Goal: Find specific page/section: Find specific page/section

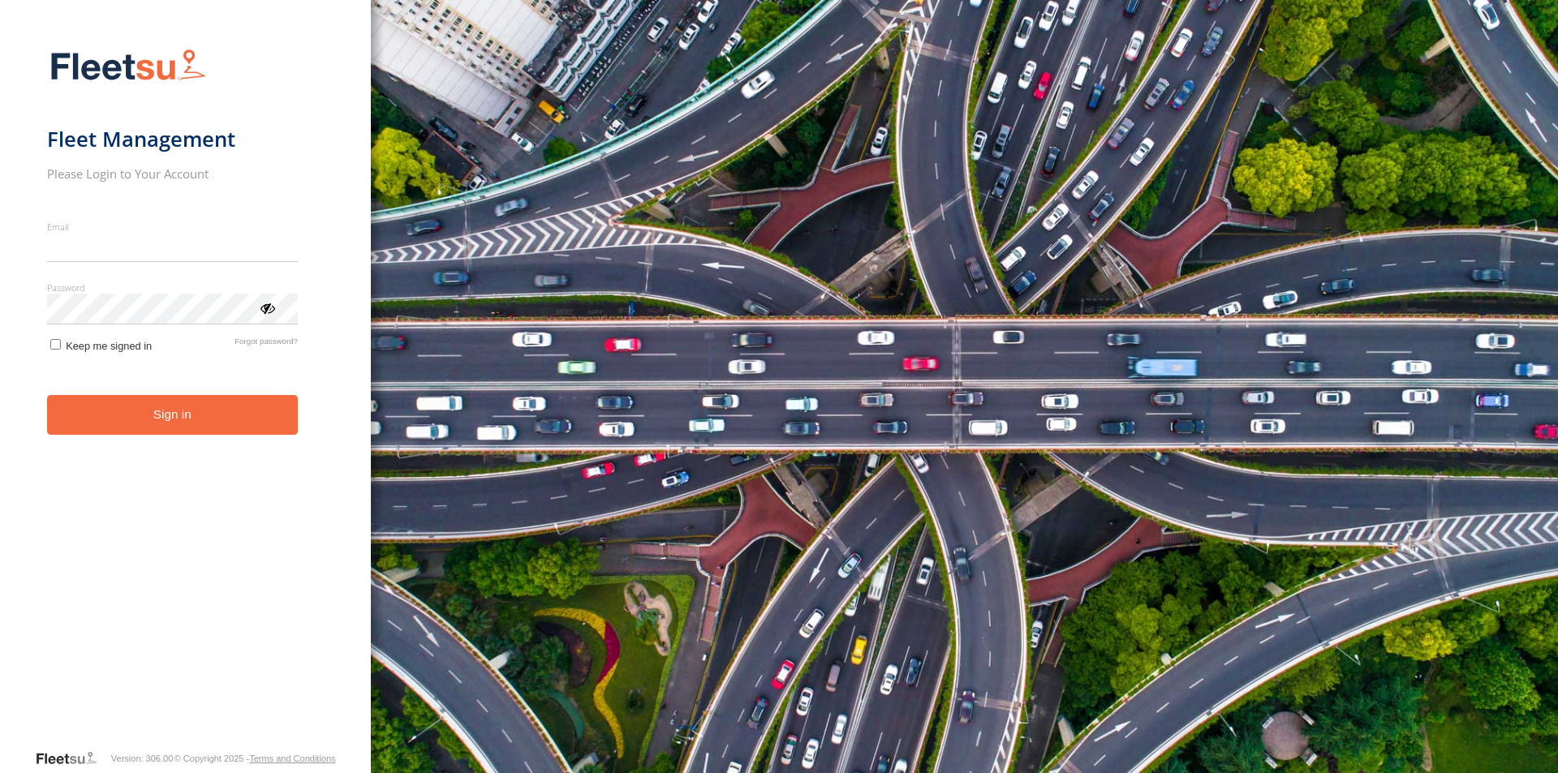
type input "**********"
click at [172, 447] on form "**********" at bounding box center [185, 394] width 277 height 710
click at [155, 418] on button "Sign in" at bounding box center [172, 415] width 251 height 40
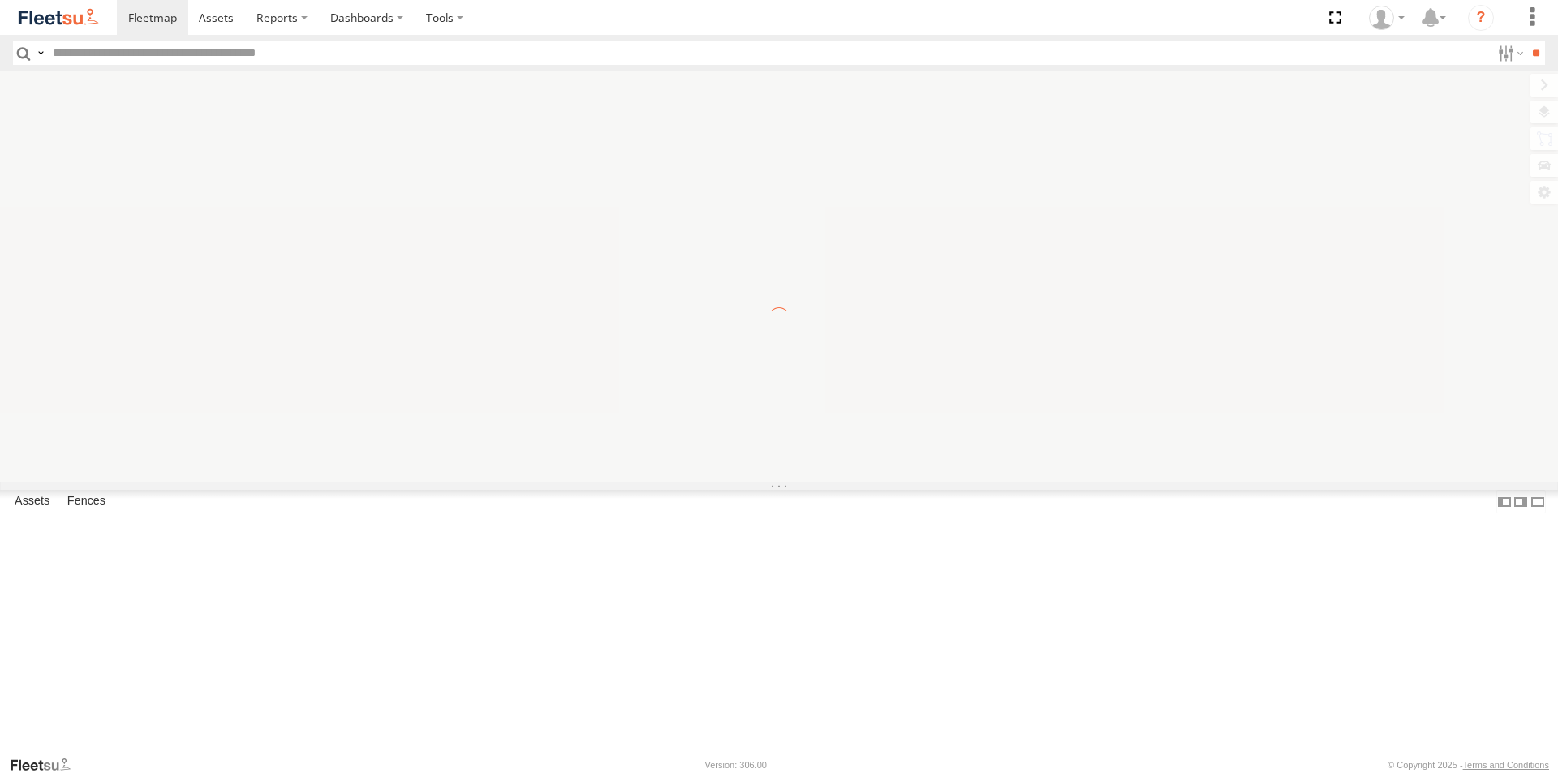
click at [128, 49] on input "text" at bounding box center [768, 53] width 1444 height 24
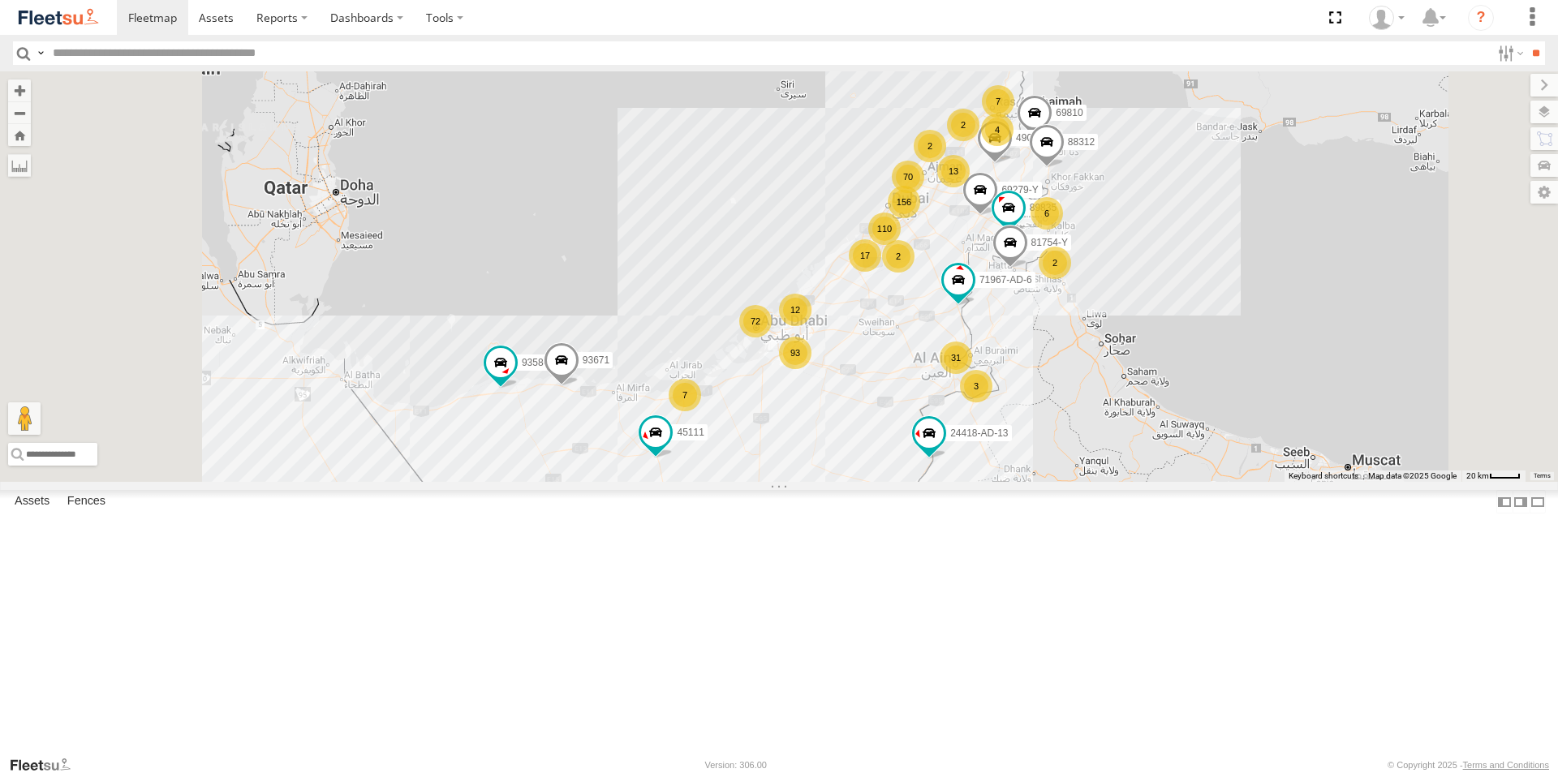
click at [159, 54] on input "text" at bounding box center [768, 53] width 1444 height 24
type input "*****"
click at [1526, 41] on input "**" at bounding box center [1535, 53] width 19 height 24
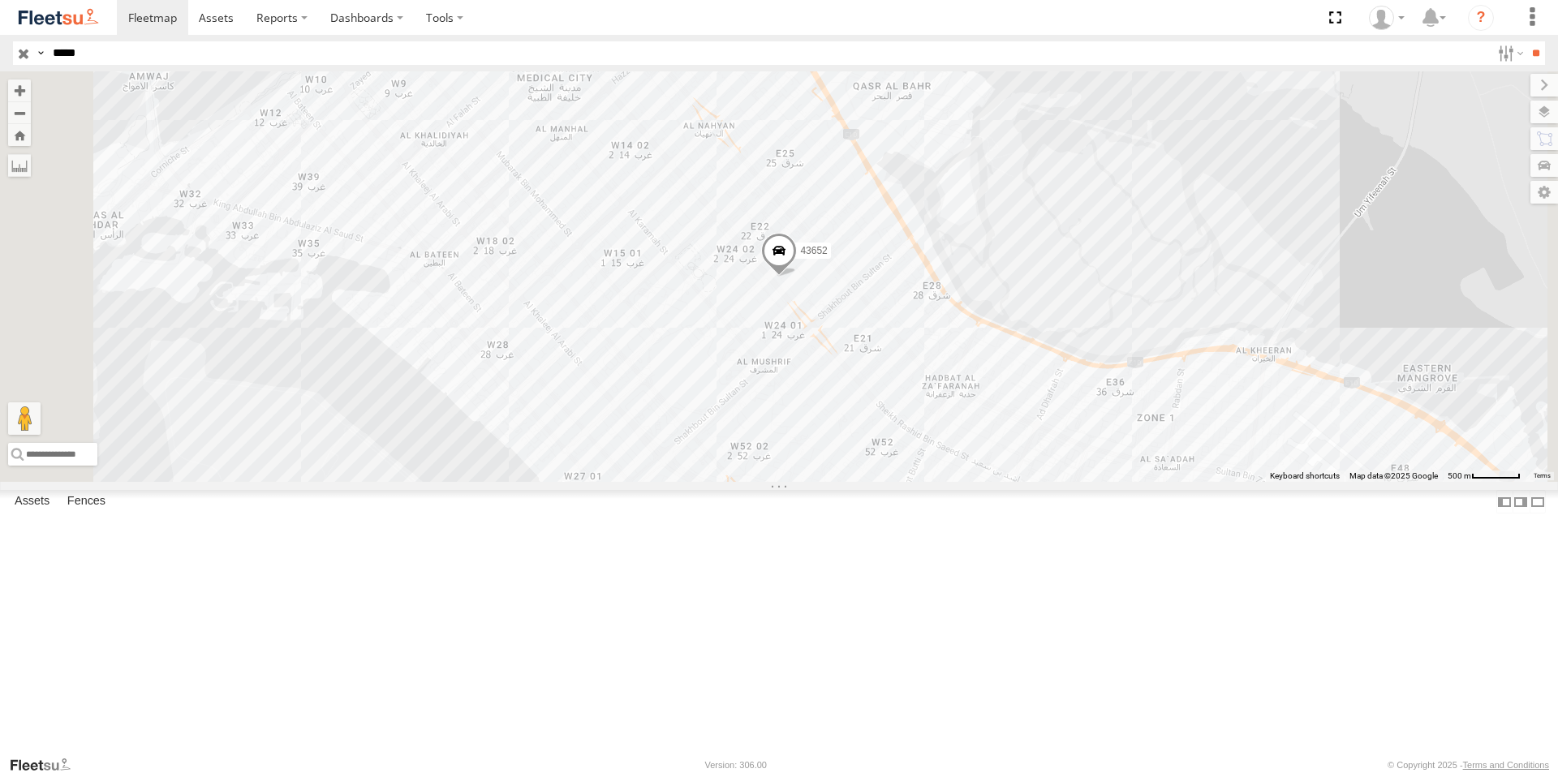
click at [797, 277] on span at bounding box center [779, 255] width 36 height 44
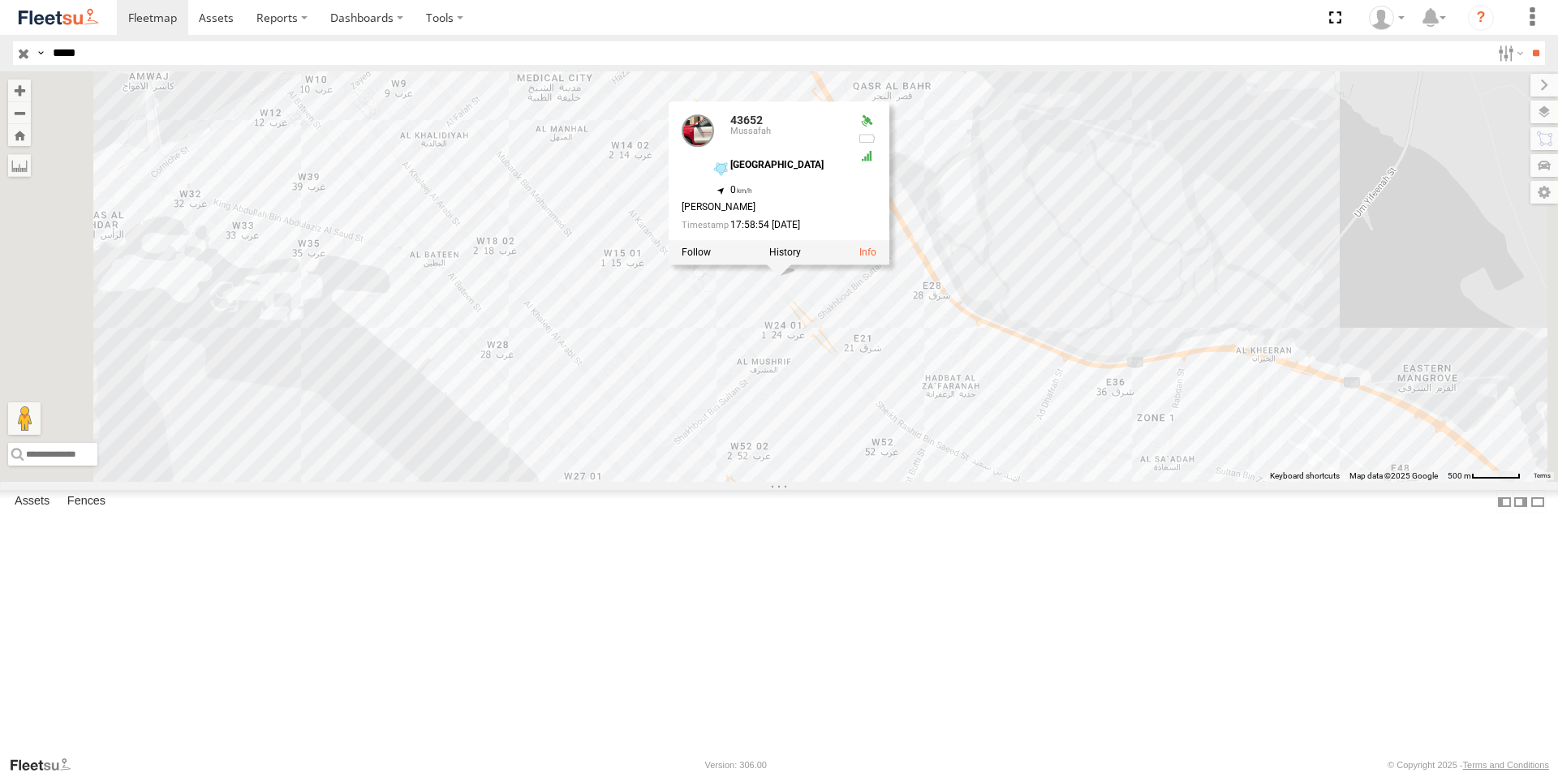
click at [948, 434] on div "43652 43652 [GEOGRAPHIC_DATA] 24.45207 , 54.38897 0 [PERSON_NAME] 17:58:54 [DAT…" at bounding box center [779, 276] width 1558 height 410
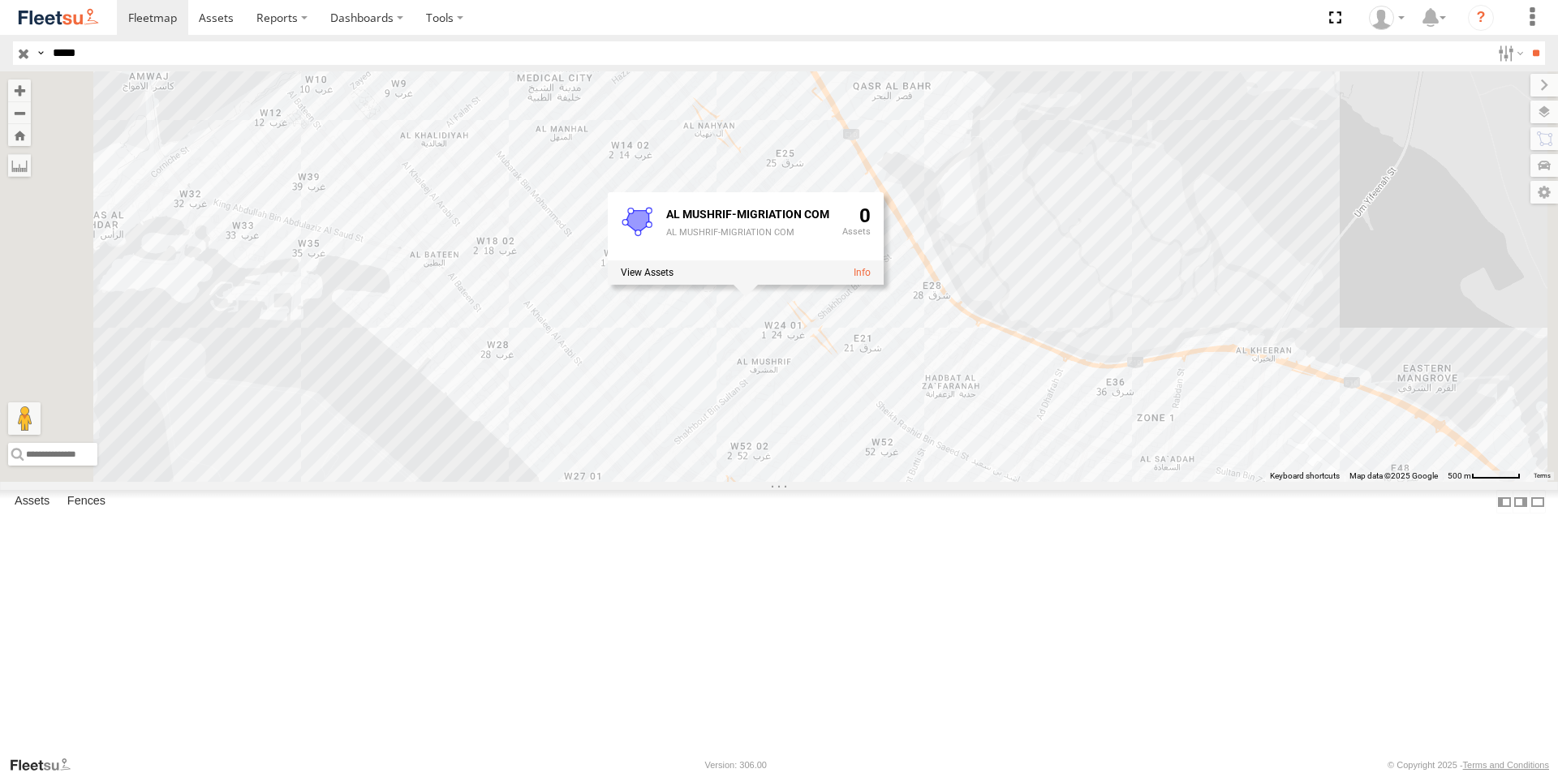
click at [968, 482] on div "43652 AL MUSHRIF-MIGRIATION COM AL MUSHRIF-MIGRIATION COM 0" at bounding box center [779, 276] width 1558 height 410
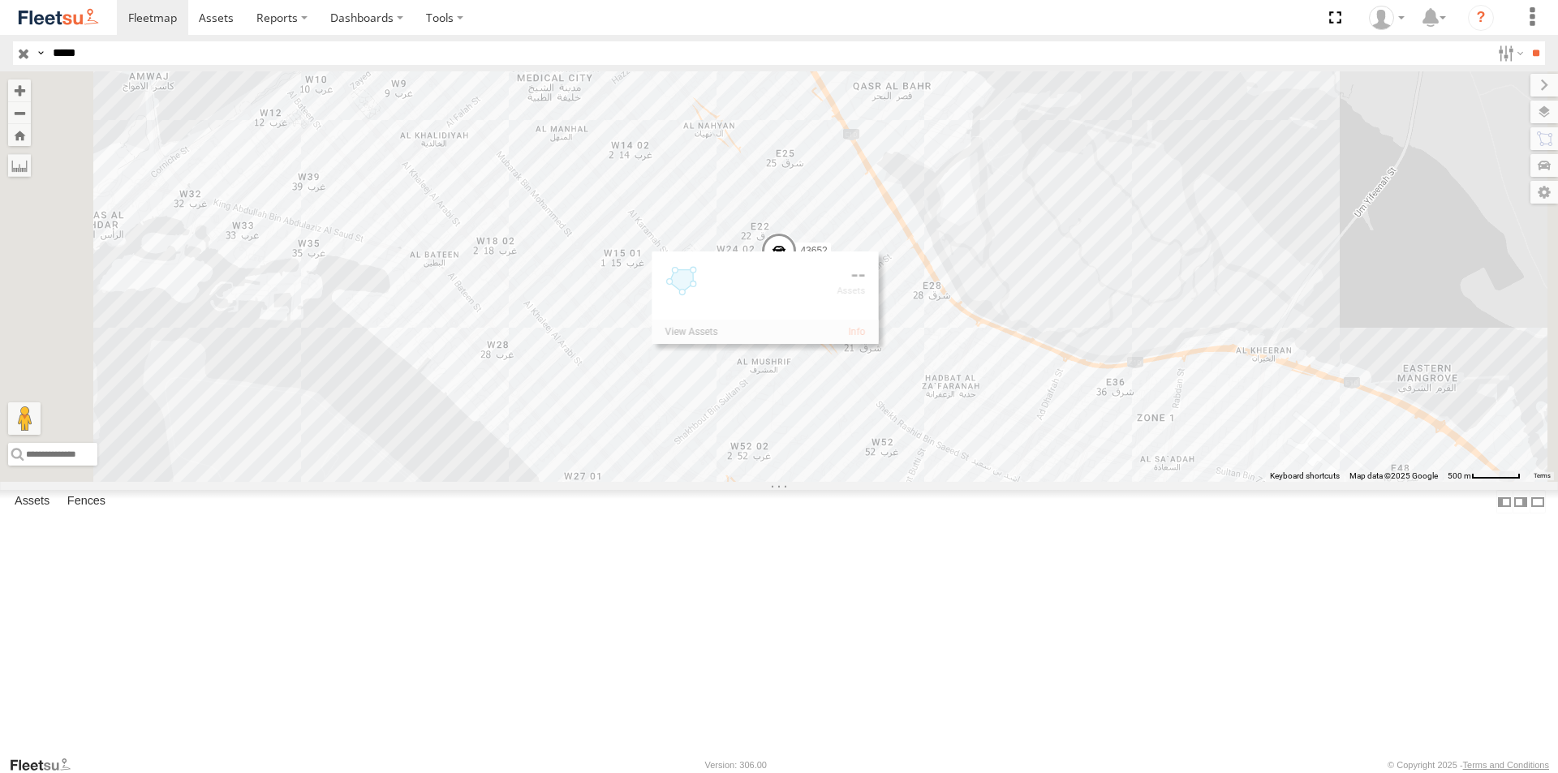
click at [797, 277] on span at bounding box center [779, 255] width 36 height 44
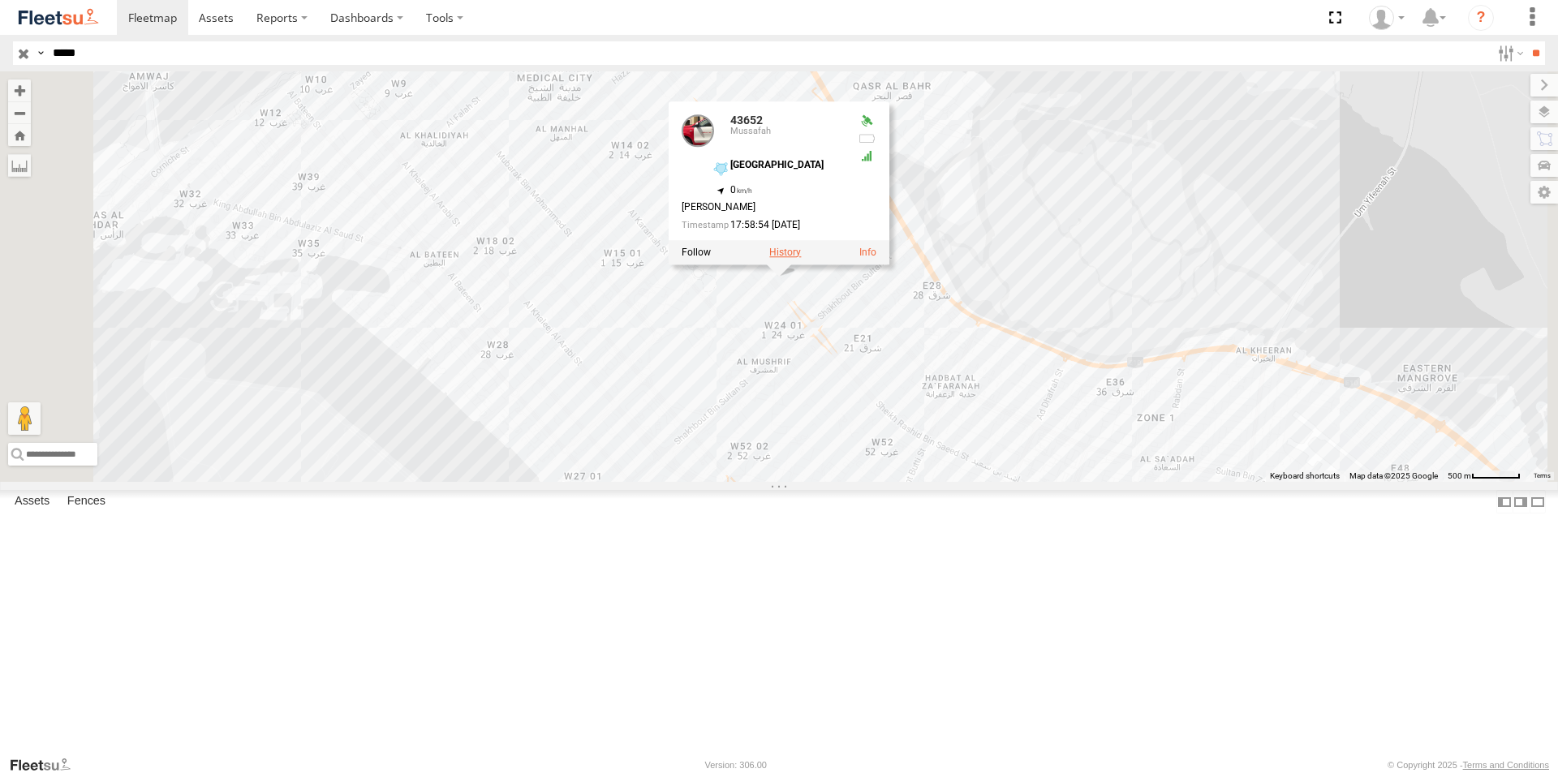
click at [801, 258] on label at bounding box center [785, 252] width 32 height 11
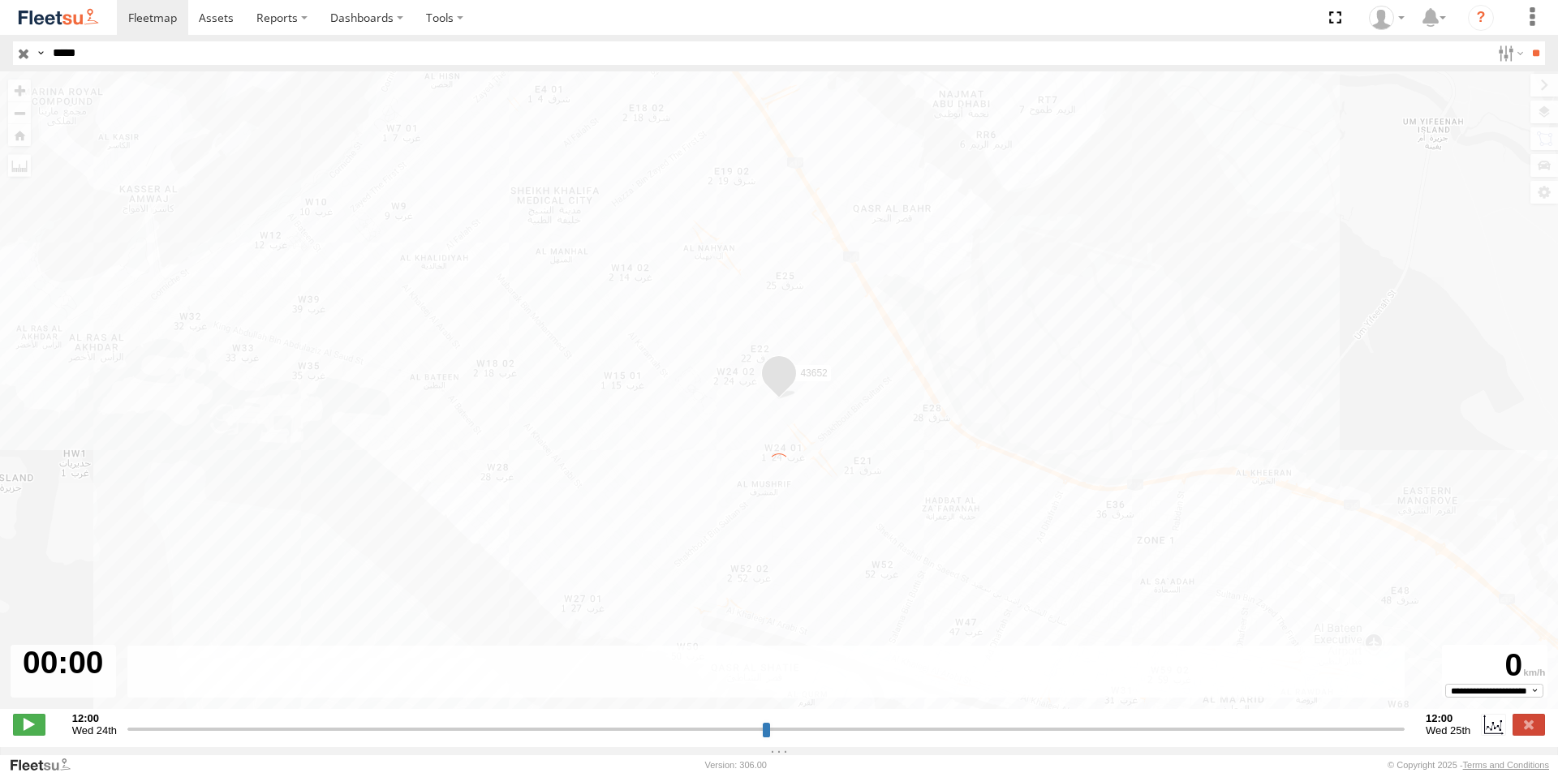
type input "**********"
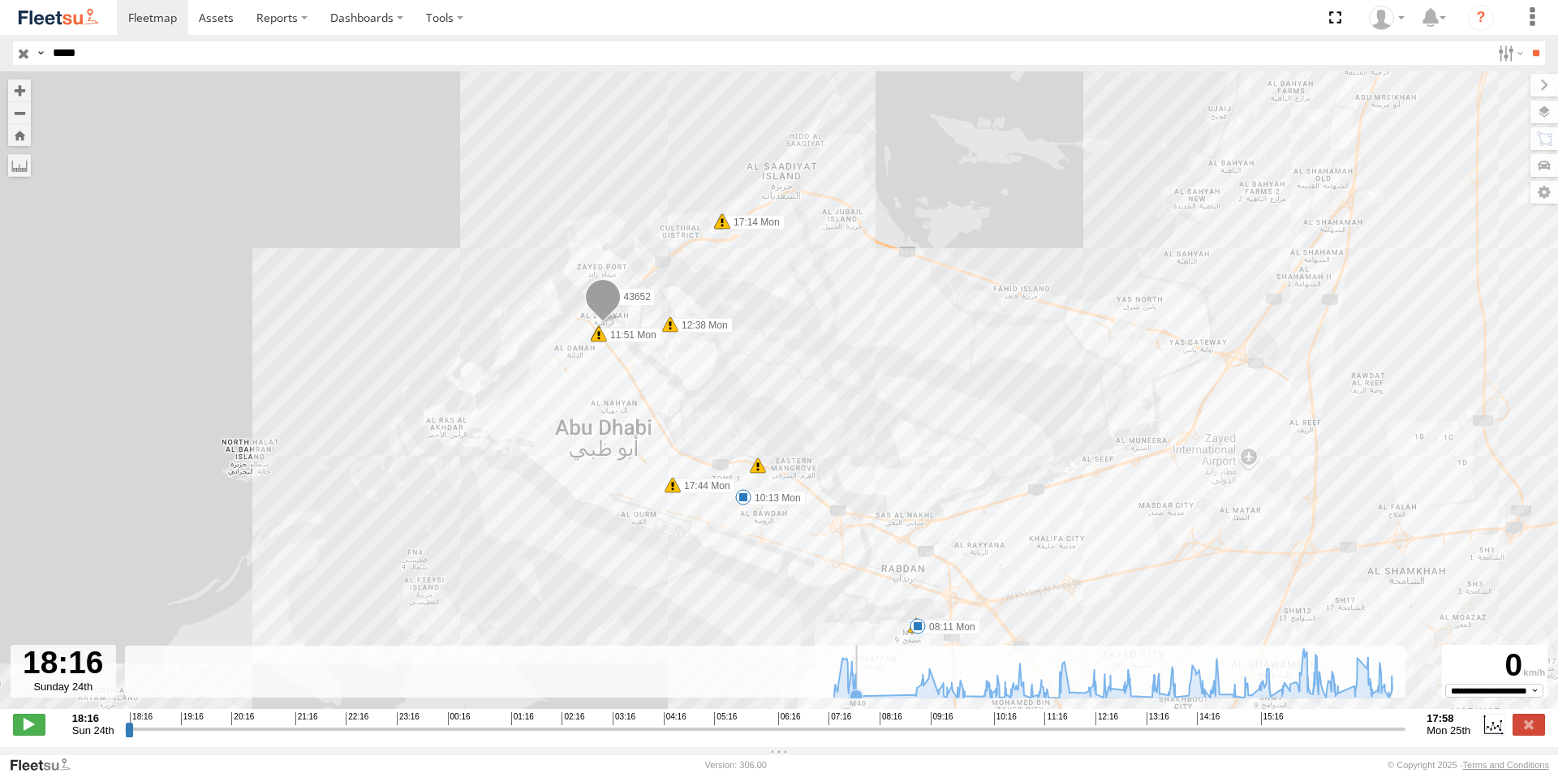
click at [865, 698] on icon at bounding box center [1113, 673] width 574 height 49
click at [876, 698] on icon at bounding box center [1113, 673] width 574 height 49
click at [889, 698] on icon at bounding box center [1113, 673] width 574 height 49
click at [901, 698] on icon at bounding box center [1113, 673] width 574 height 49
click at [1137, 704] on icon at bounding box center [1130, 696] width 16 height 16
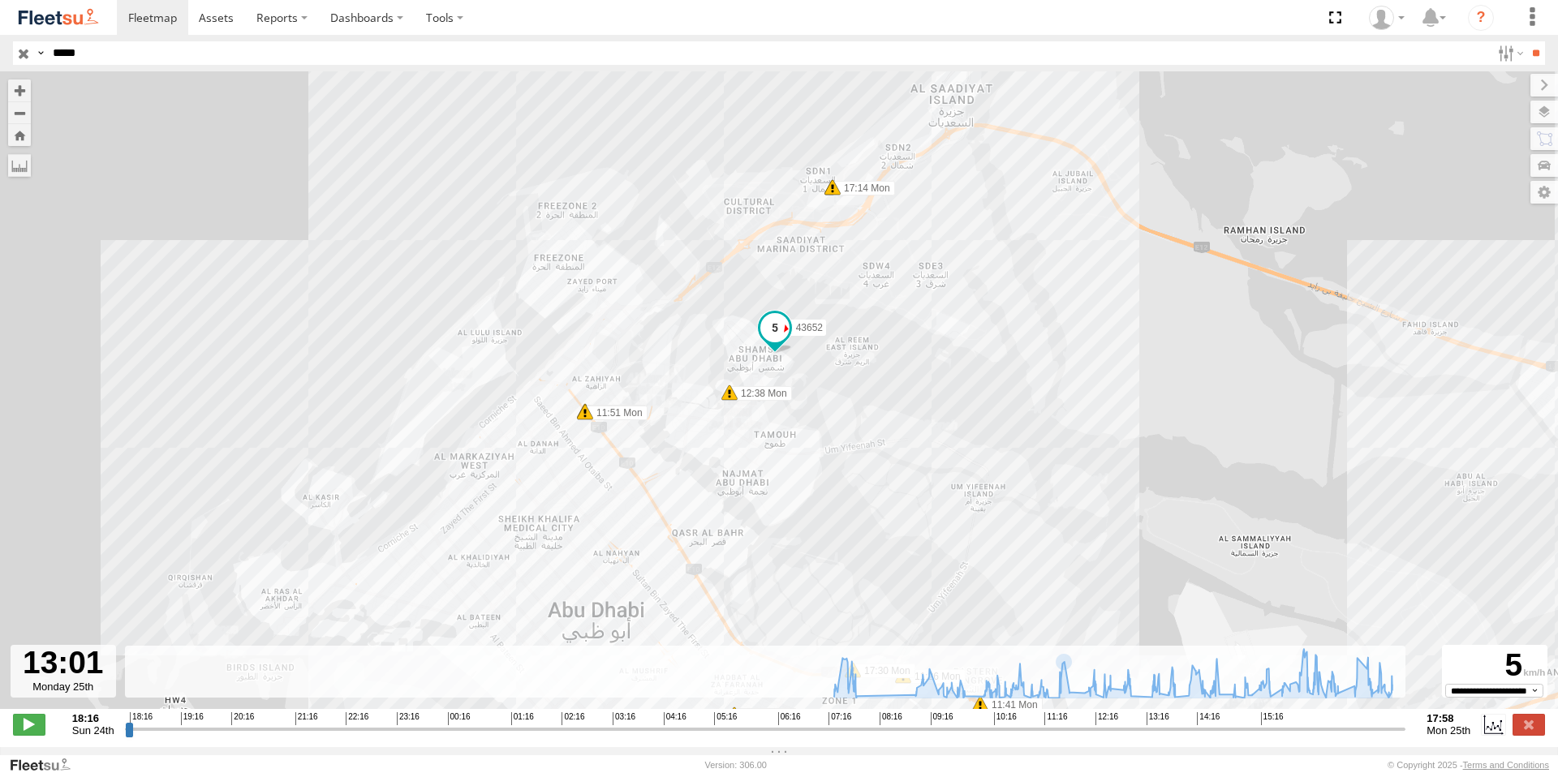
drag, startPoint x: 535, startPoint y: 406, endPoint x: 609, endPoint y: 306, distance: 124.8
click at [609, 307] on div "43652 07:49 Mon 08:11 Mon 10:13 Mon 11:51 Mon 11:51 Mon 12:38 Mon 17:14 Mon 17:…" at bounding box center [779, 398] width 1558 height 655
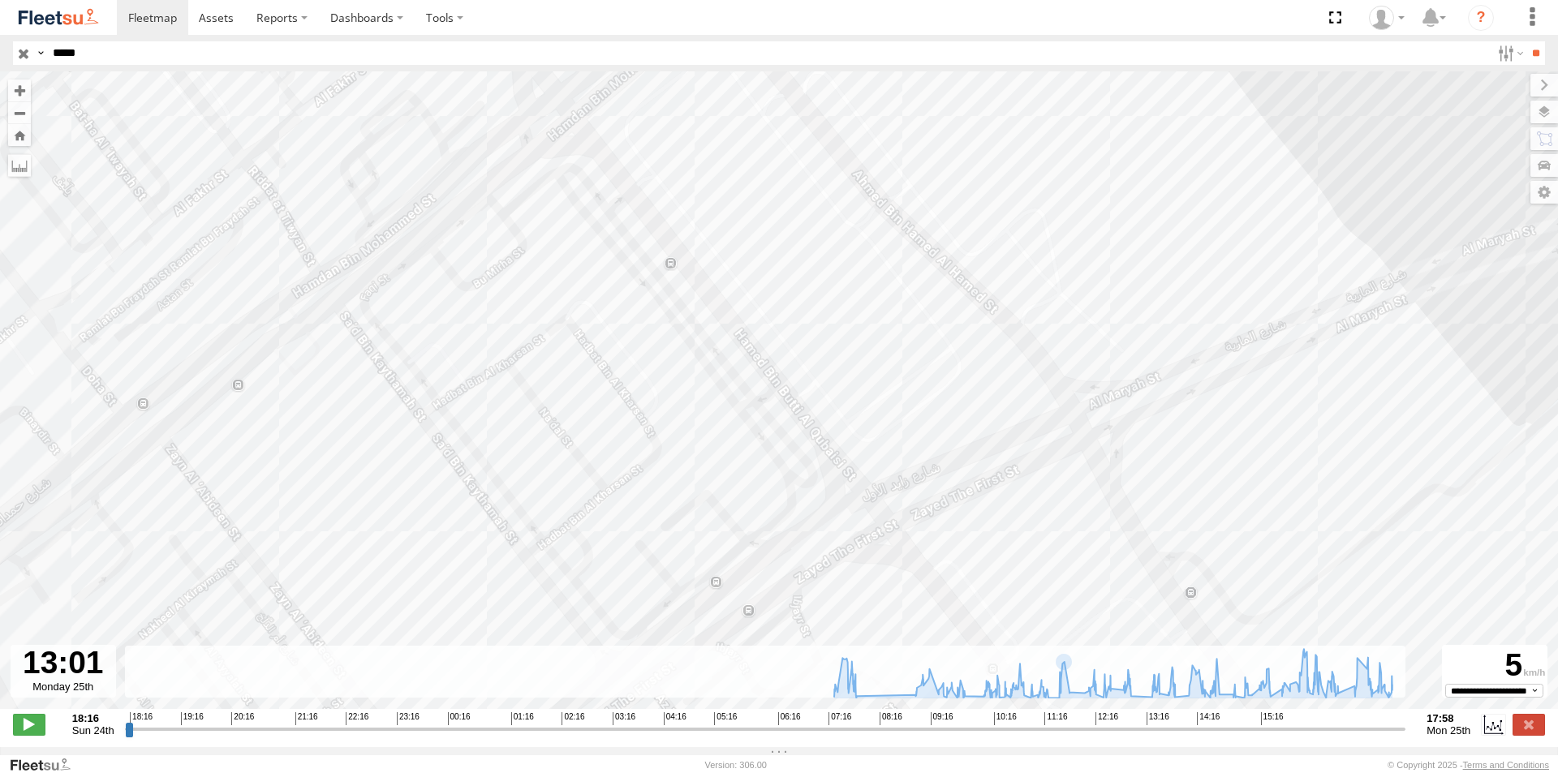
click at [435, 359] on div "43652 07:49 Mon 08:11 Mon 10:13 Mon 11:51 Mon 11:51 Mon 12:38 Mon 17:14 Mon 17:…" at bounding box center [779, 398] width 1558 height 655
click at [1139, 698] on icon at bounding box center [1113, 673] width 574 height 49
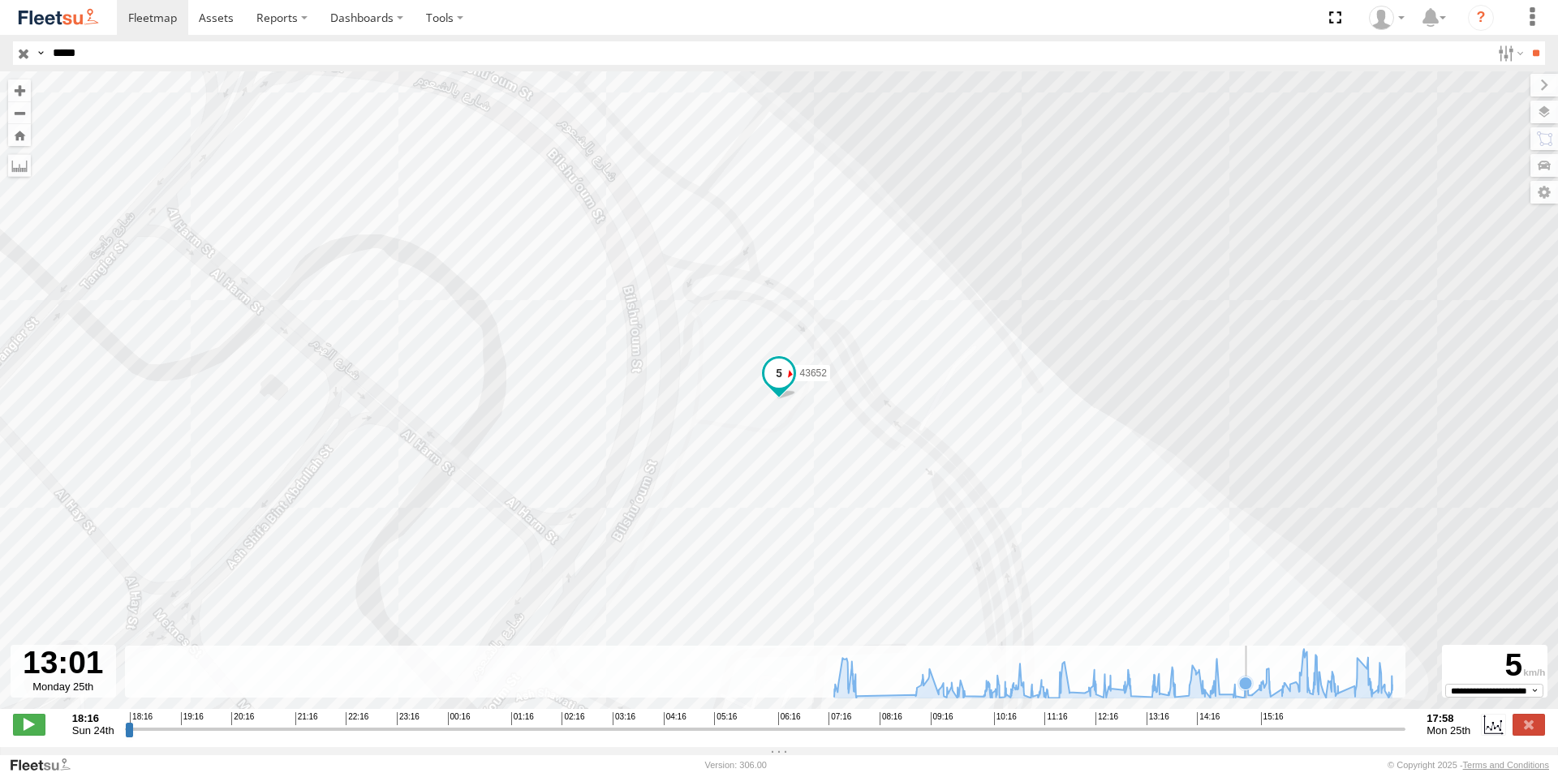
click at [1246, 698] on icon at bounding box center [1113, 673] width 574 height 49
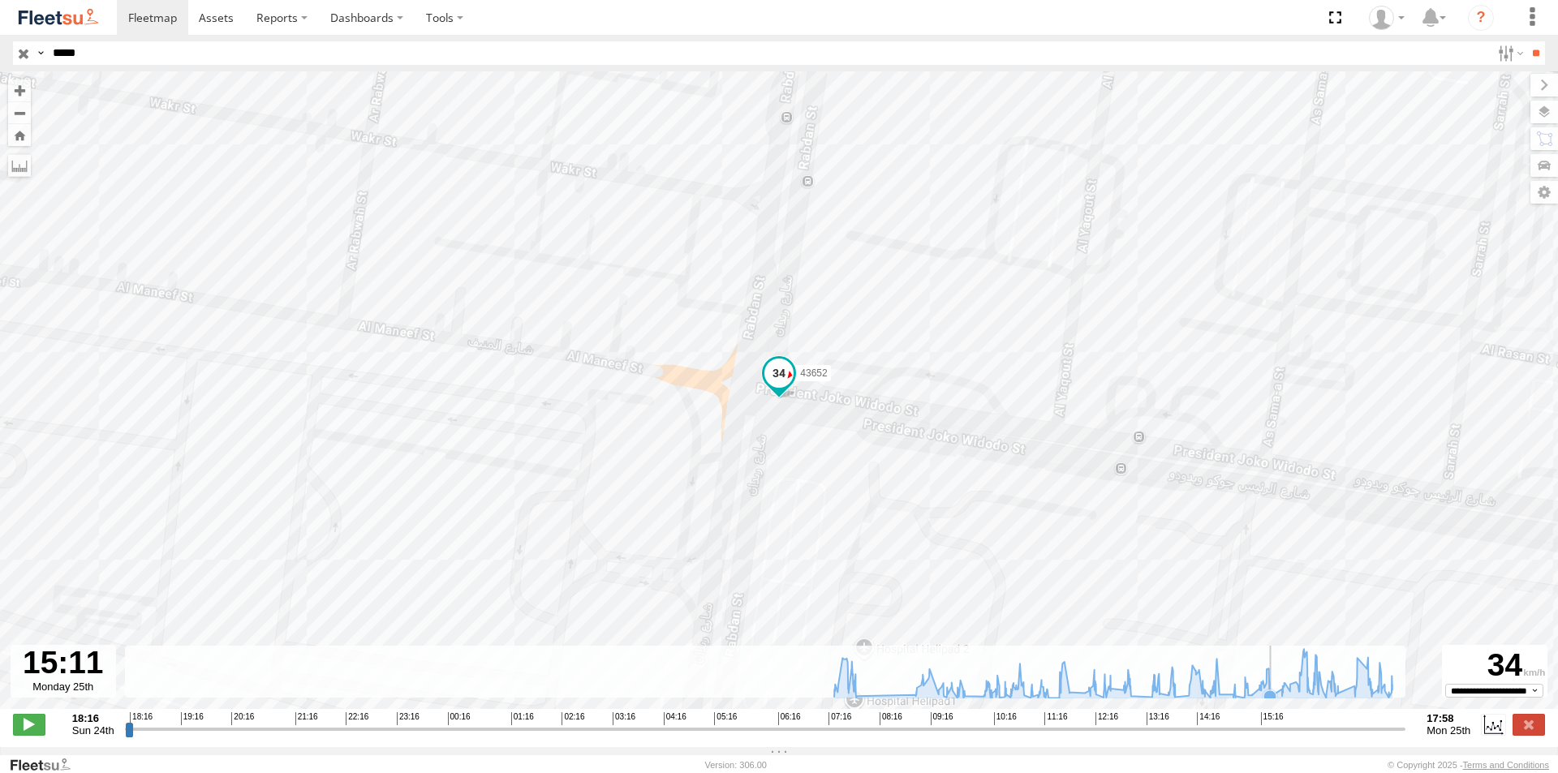
click at [1273, 699] on icon at bounding box center [1269, 696] width 13 height 13
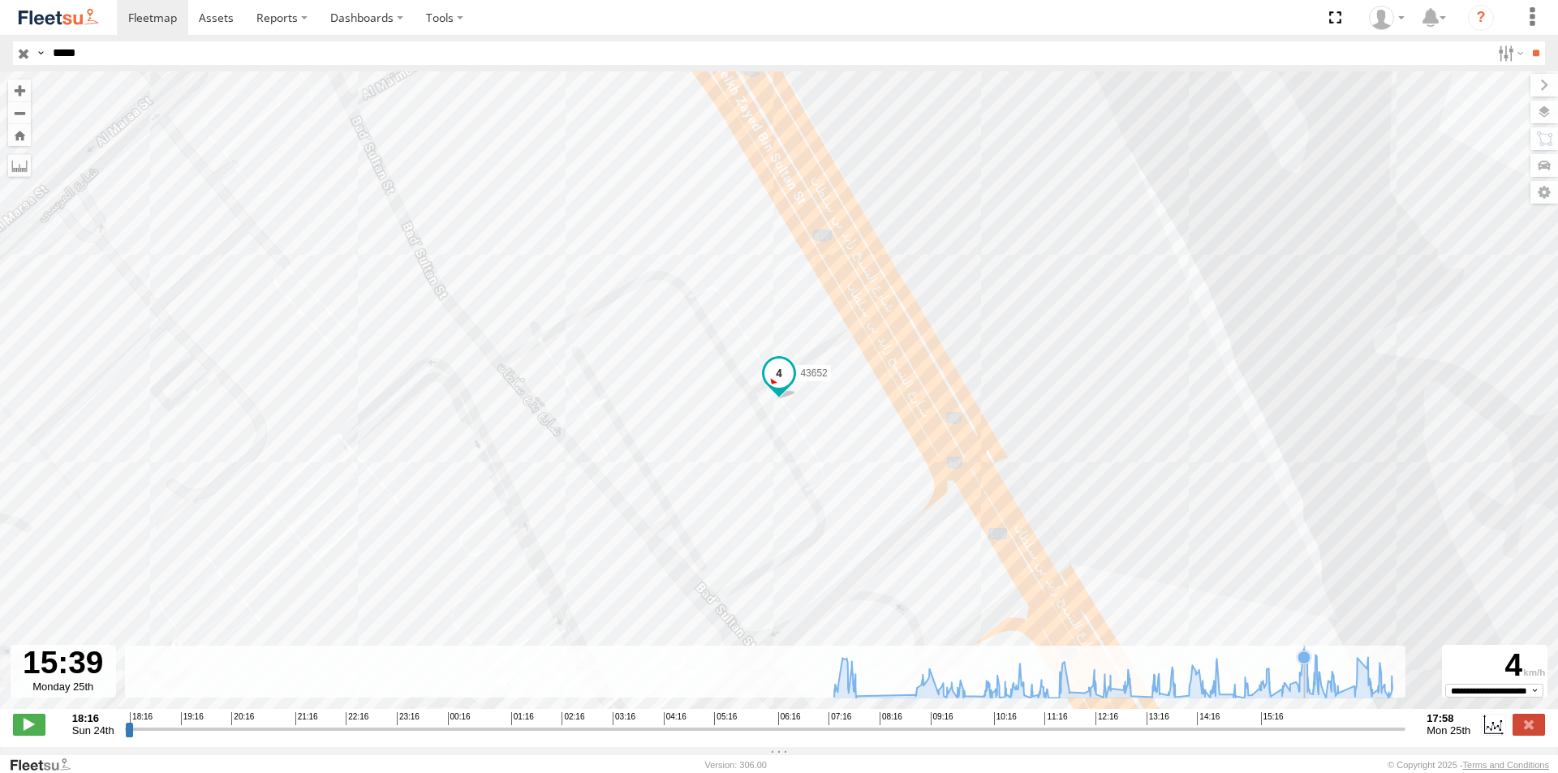
click at [1304, 698] on icon at bounding box center [1113, 673] width 574 height 49
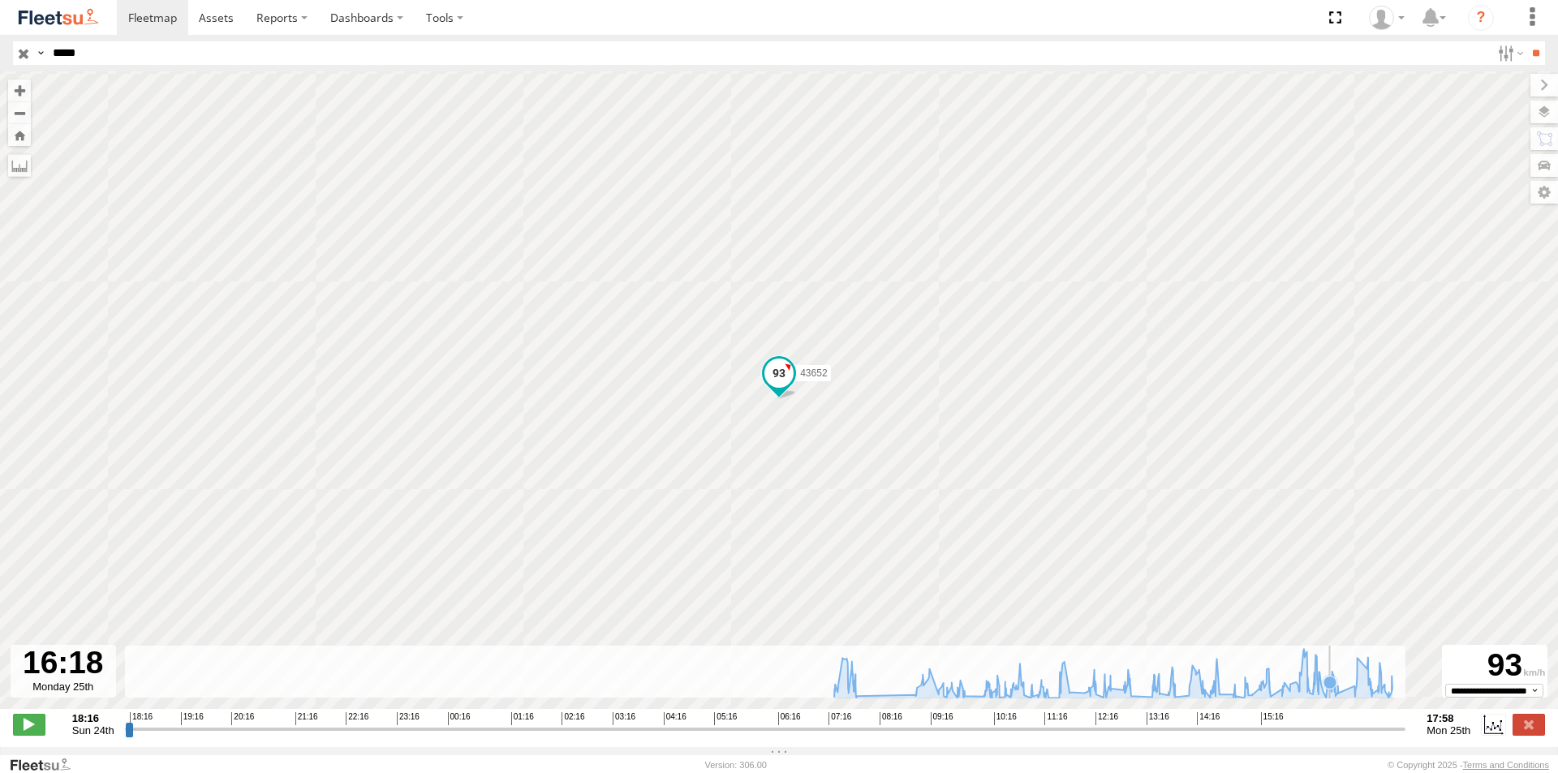
click at [1334, 698] on icon at bounding box center [1113, 673] width 574 height 49
click at [1363, 698] on icon at bounding box center [1113, 673] width 574 height 49
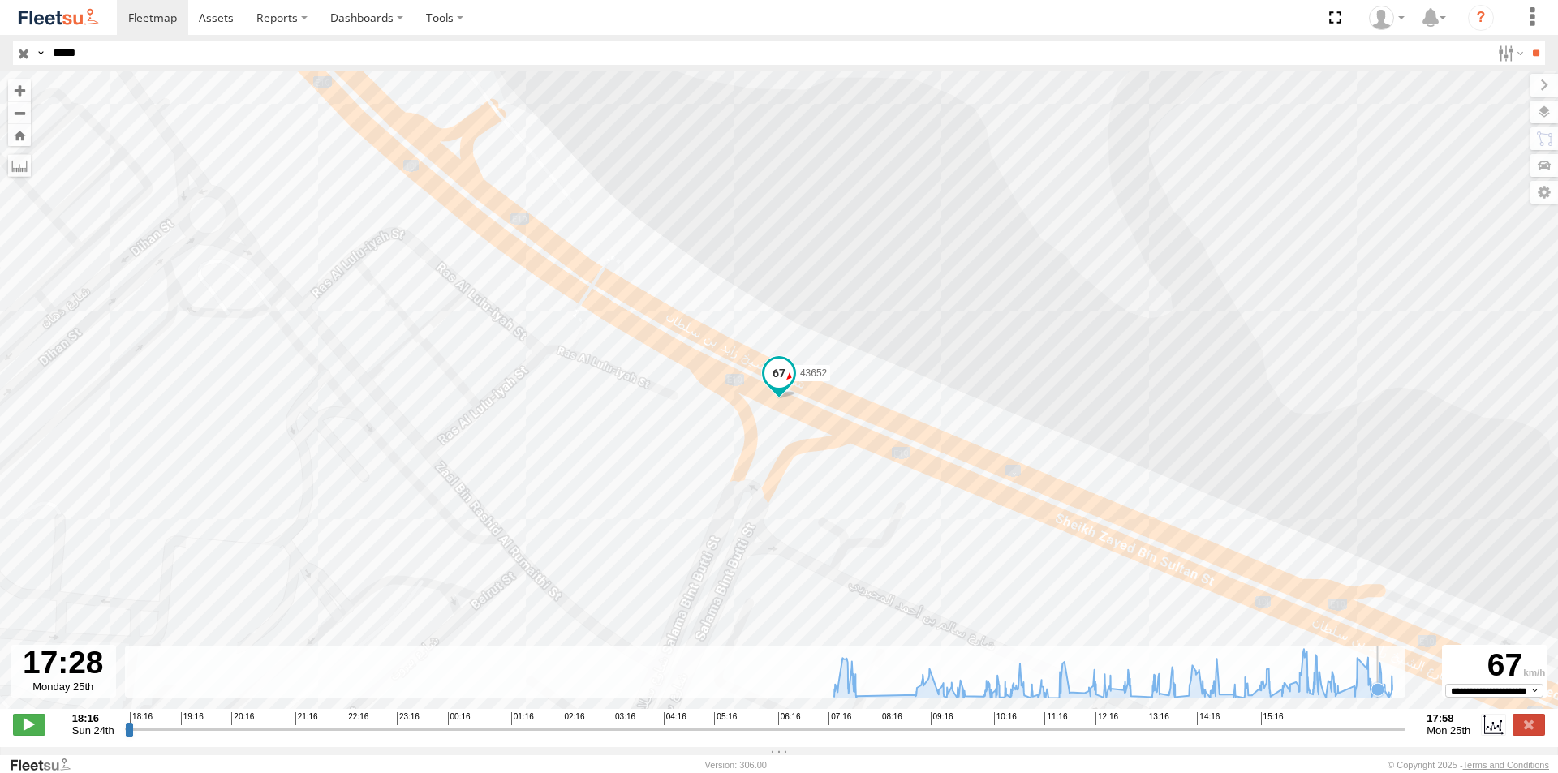
click at [1377, 698] on icon at bounding box center [1113, 673] width 574 height 49
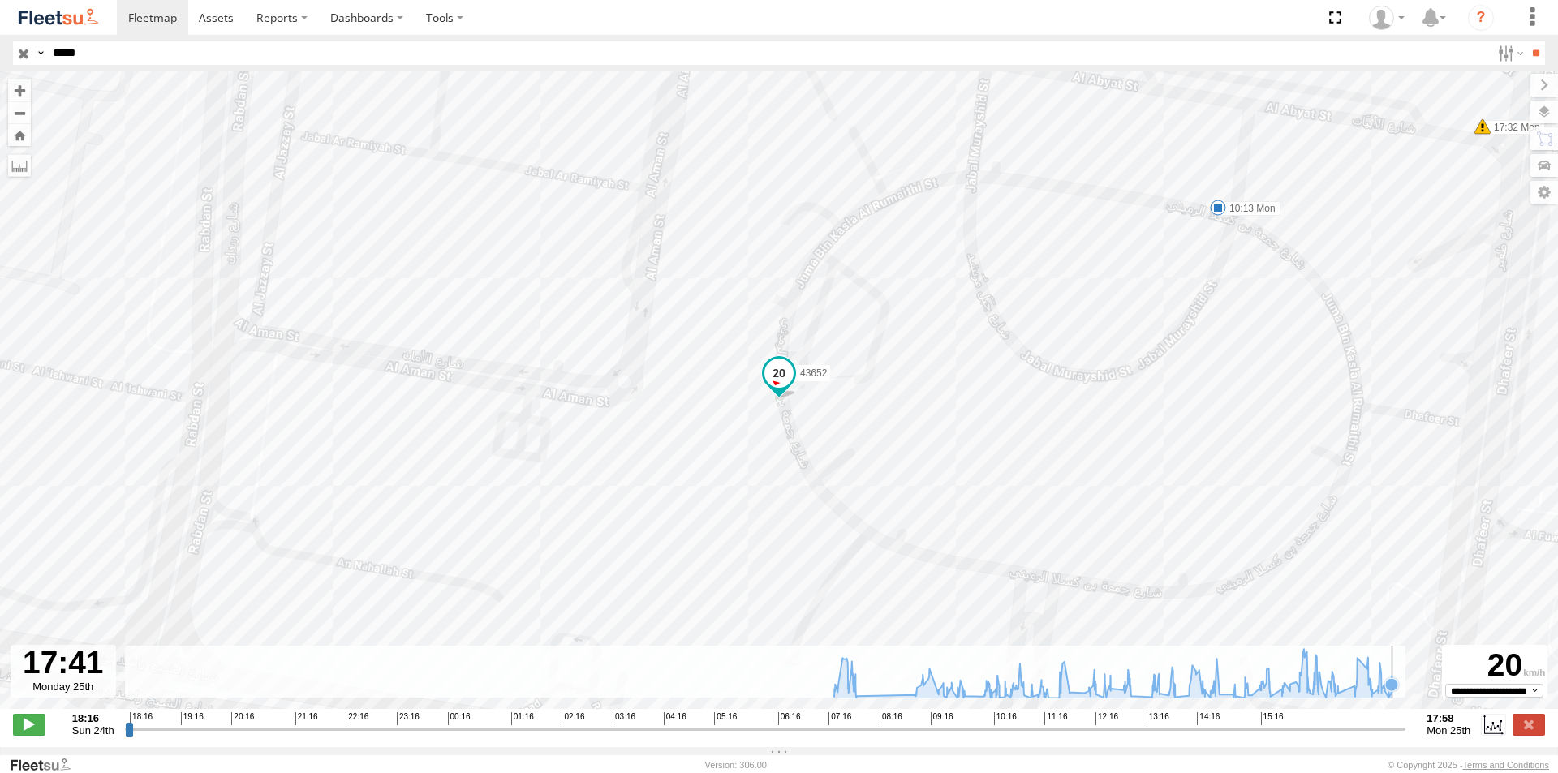
click at [1394, 698] on icon at bounding box center [1113, 673] width 574 height 49
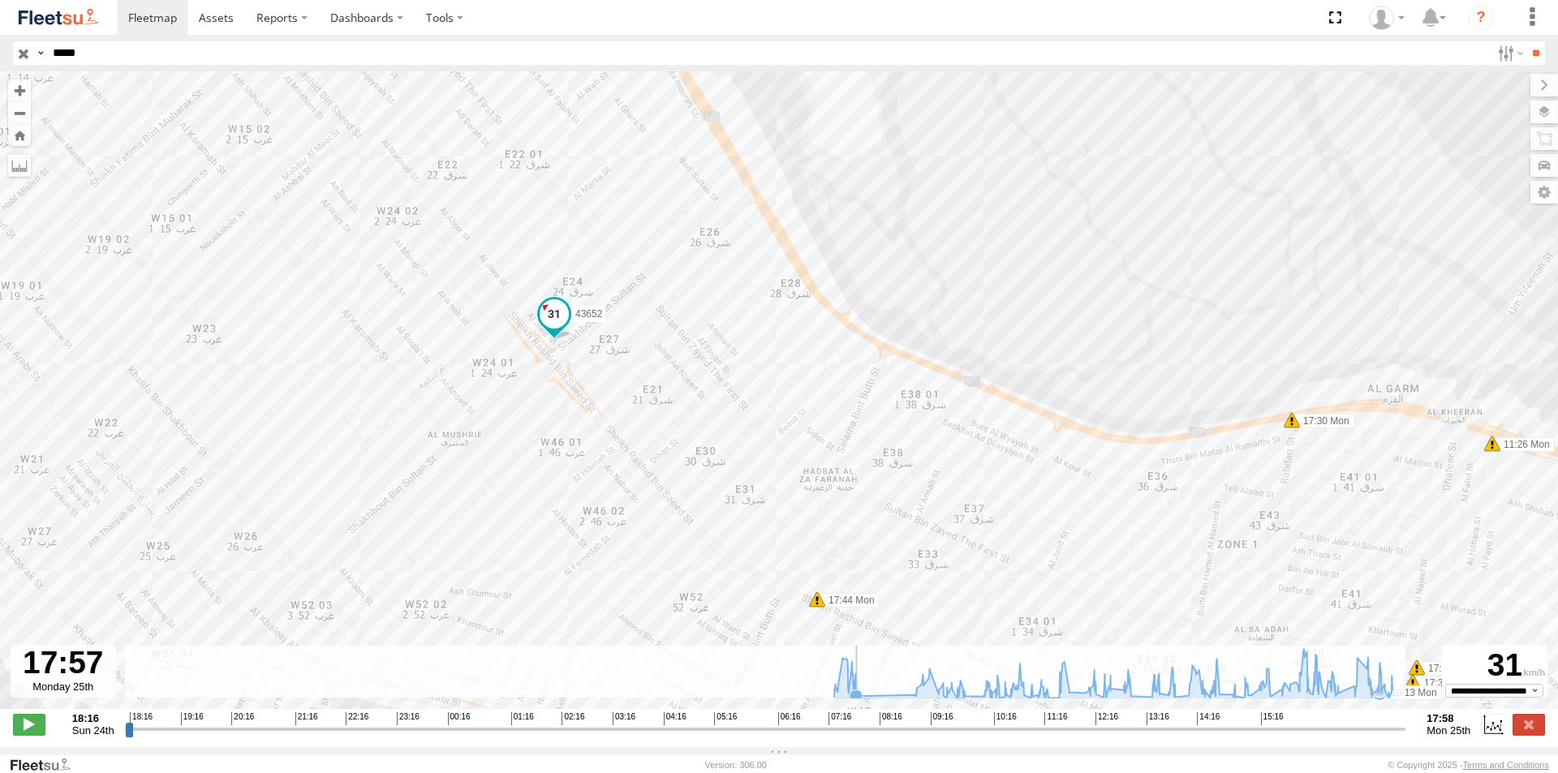
click at [860, 703] on icon at bounding box center [855, 696] width 13 height 13
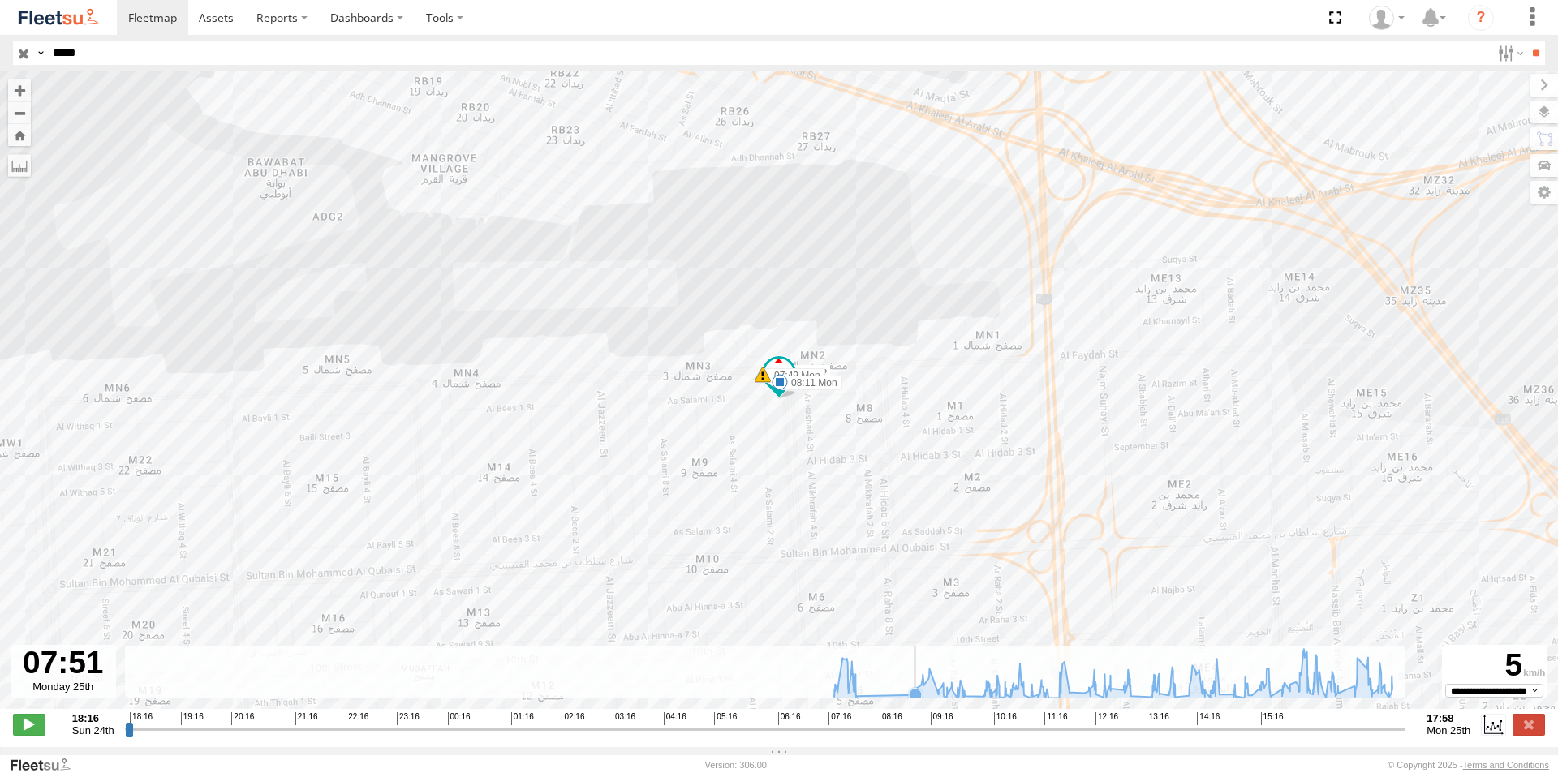
click at [913, 701] on icon at bounding box center [915, 694] width 13 height 13
click at [864, 698] on icon at bounding box center [1113, 673] width 574 height 49
click at [857, 702] on icon at bounding box center [855, 696] width 13 height 13
click at [859, 702] on icon at bounding box center [855, 696] width 13 height 13
click at [916, 709] on div "43652 07:49 Mon 08:11 Mon 10:13 Mon 11:51 Mon 11:51 Mon 12:38 Mon 17:14 Mon 17:…" at bounding box center [779, 398] width 1558 height 655
